Goal: Information Seeking & Learning: Understand process/instructions

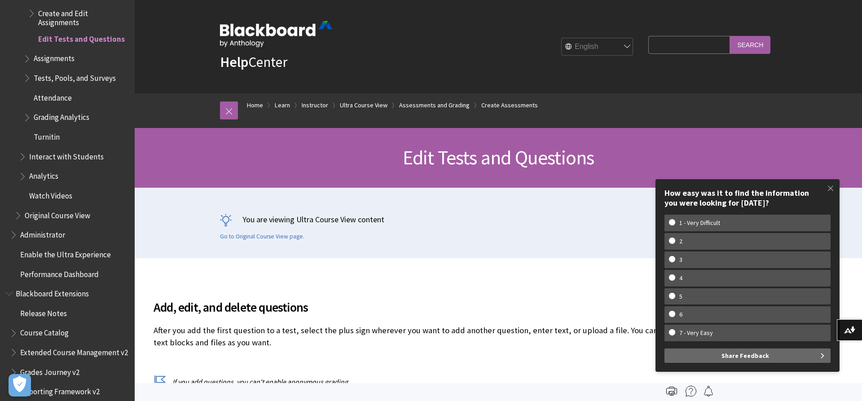
click at [681, 41] on input "Search Query" at bounding box center [689, 45] width 82 height 18
type input "grading"
click at [730, 36] on input "Search" at bounding box center [750, 45] width 40 height 18
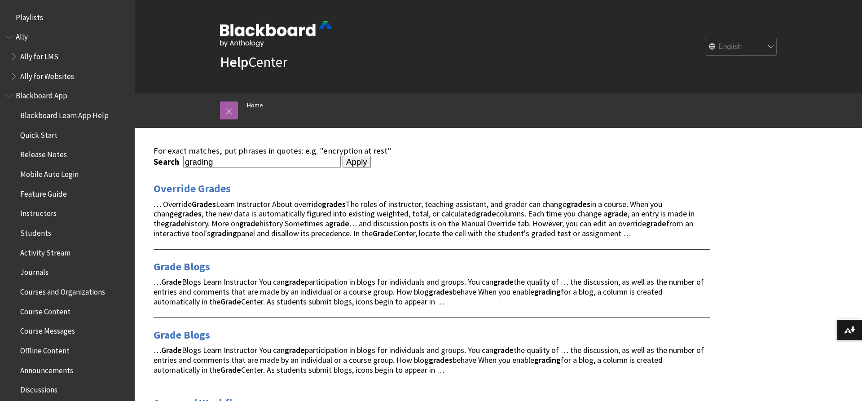
click at [291, 162] on input "grading" at bounding box center [262, 162] width 158 height 12
type input "scoring"
click at [343, 156] on input "Apply" at bounding box center [357, 162] width 28 height 13
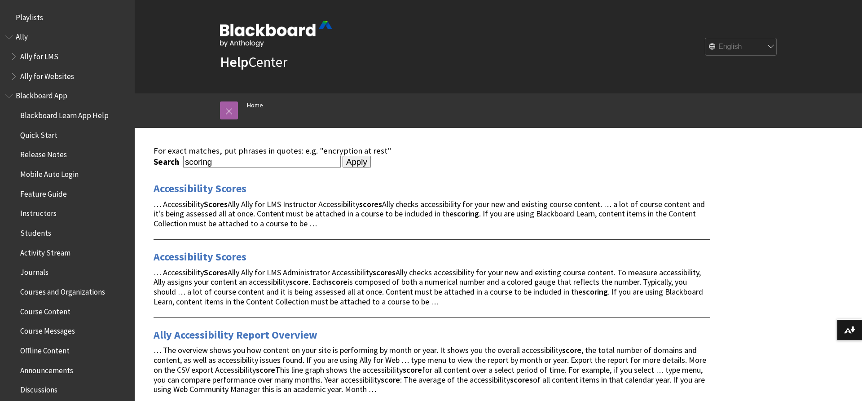
click at [208, 162] on input "scoring" at bounding box center [262, 162] width 158 height 12
type input "test points"
click at [343, 156] on input "Apply" at bounding box center [357, 162] width 28 height 13
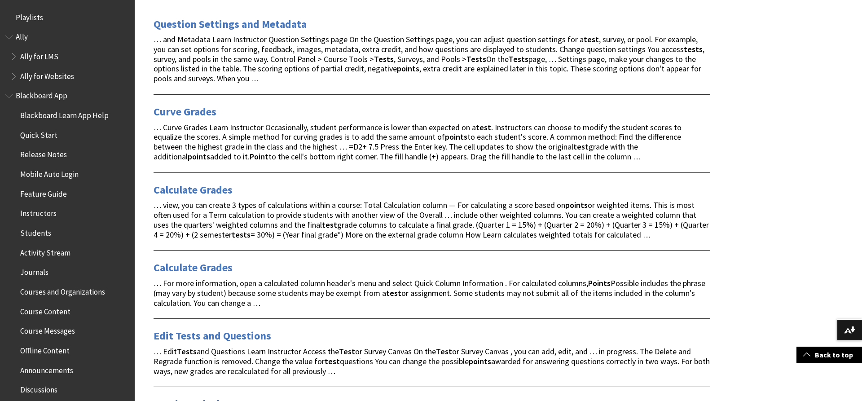
scroll to position [366, 0]
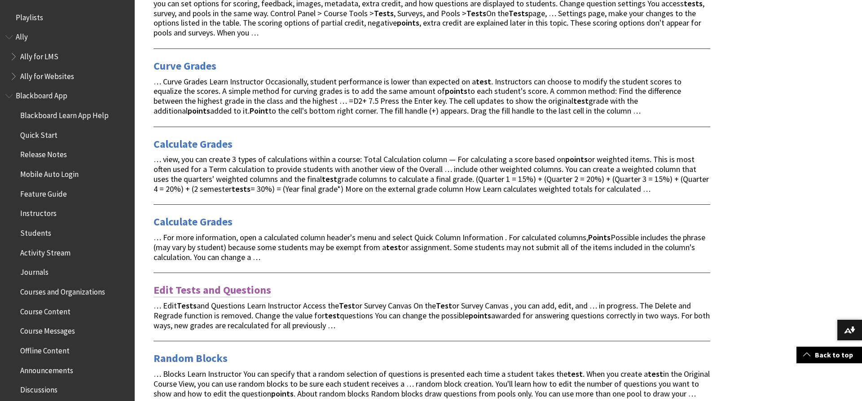
click at [245, 283] on link "Edit Tests and Questions" at bounding box center [213, 290] width 118 height 14
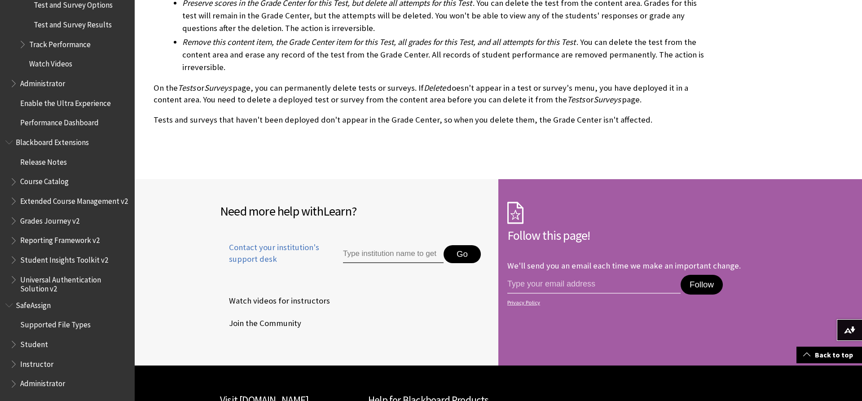
scroll to position [2167, 0]
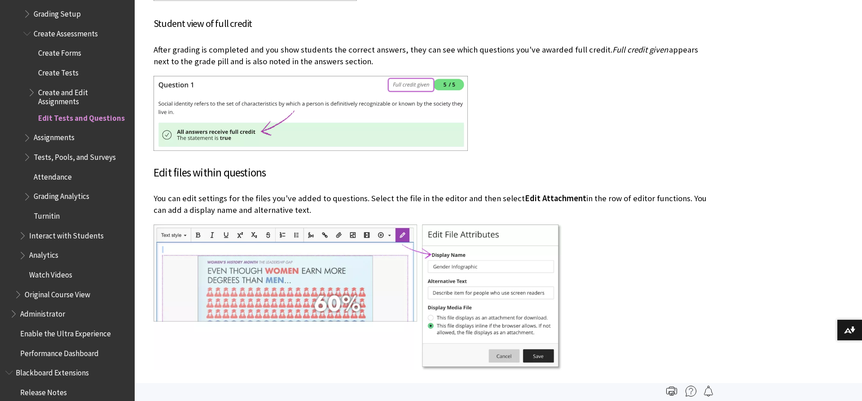
scroll to position [1335, 0]
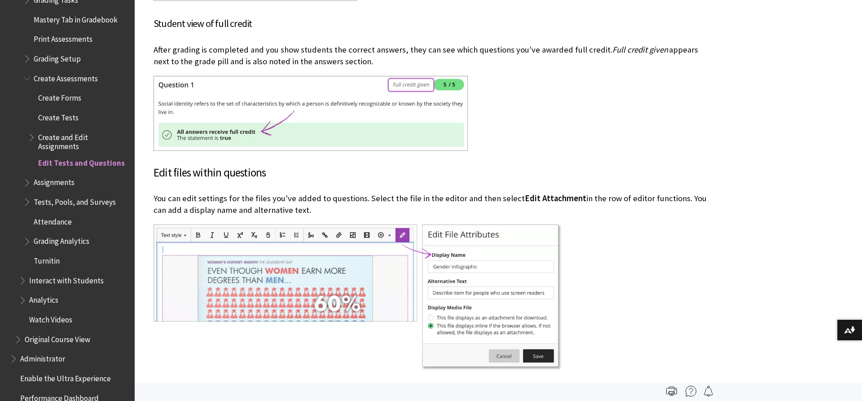
click at [63, 110] on span "Create Tests" at bounding box center [58, 116] width 40 height 12
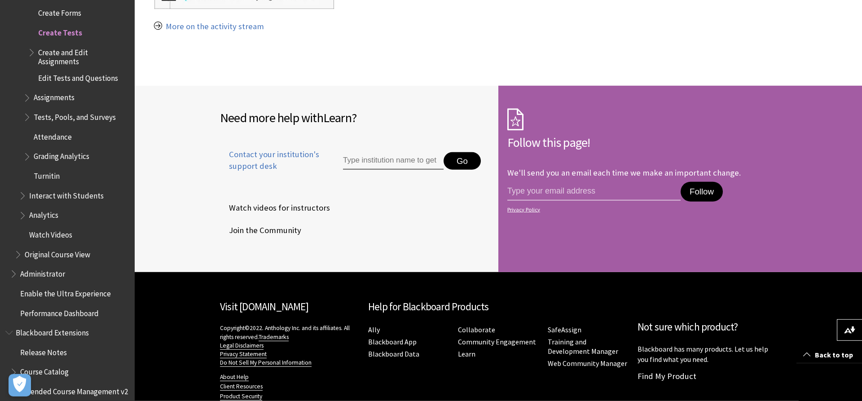
scroll to position [13195, 0]
